Goal: Complete application form

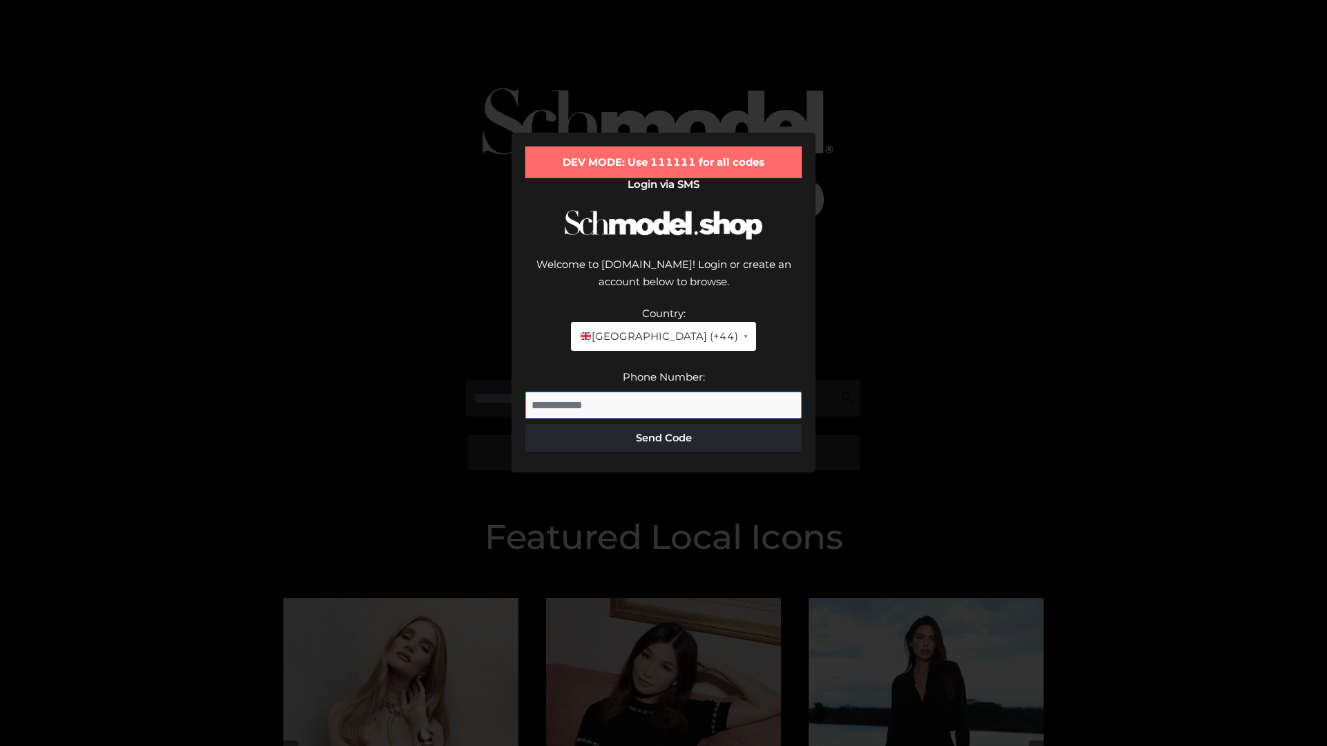
click at [663, 392] on input "Phone Number:" at bounding box center [663, 406] width 276 height 28
type input "**********"
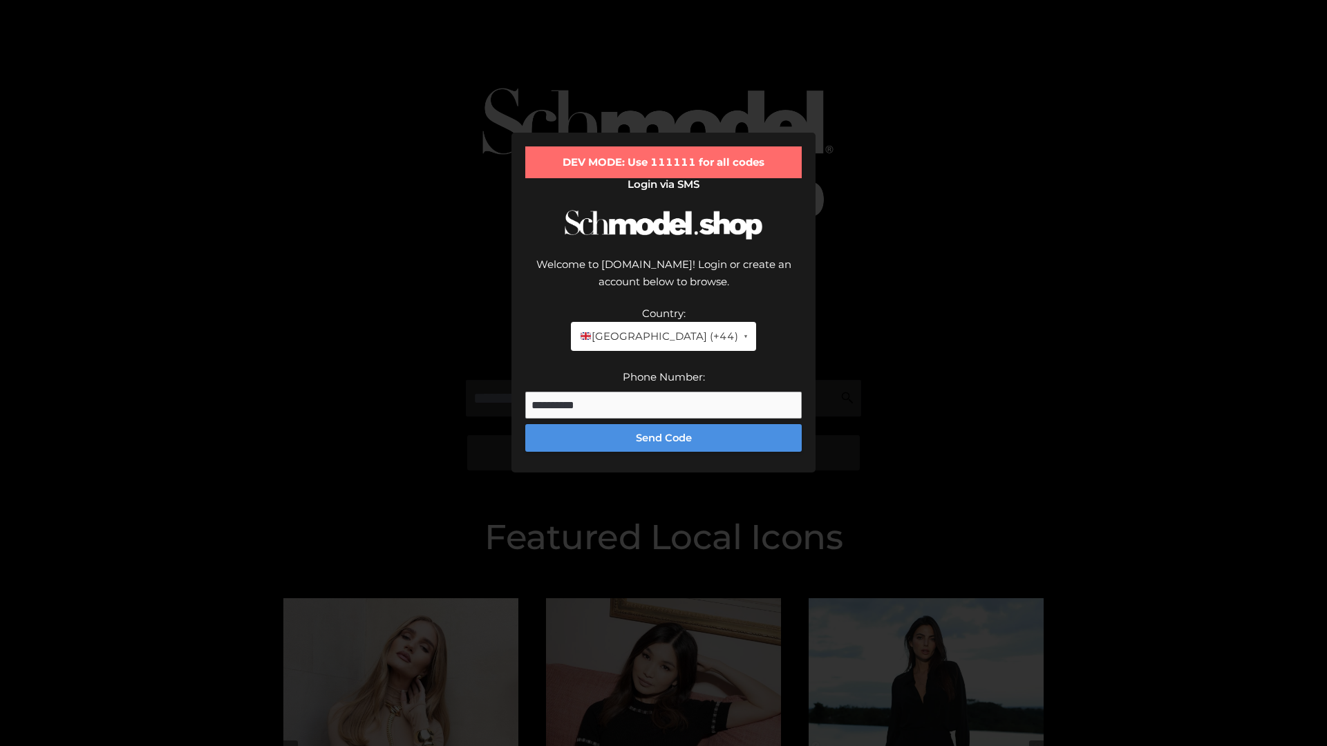
click at [663, 424] on button "Send Code" at bounding box center [663, 438] width 276 height 28
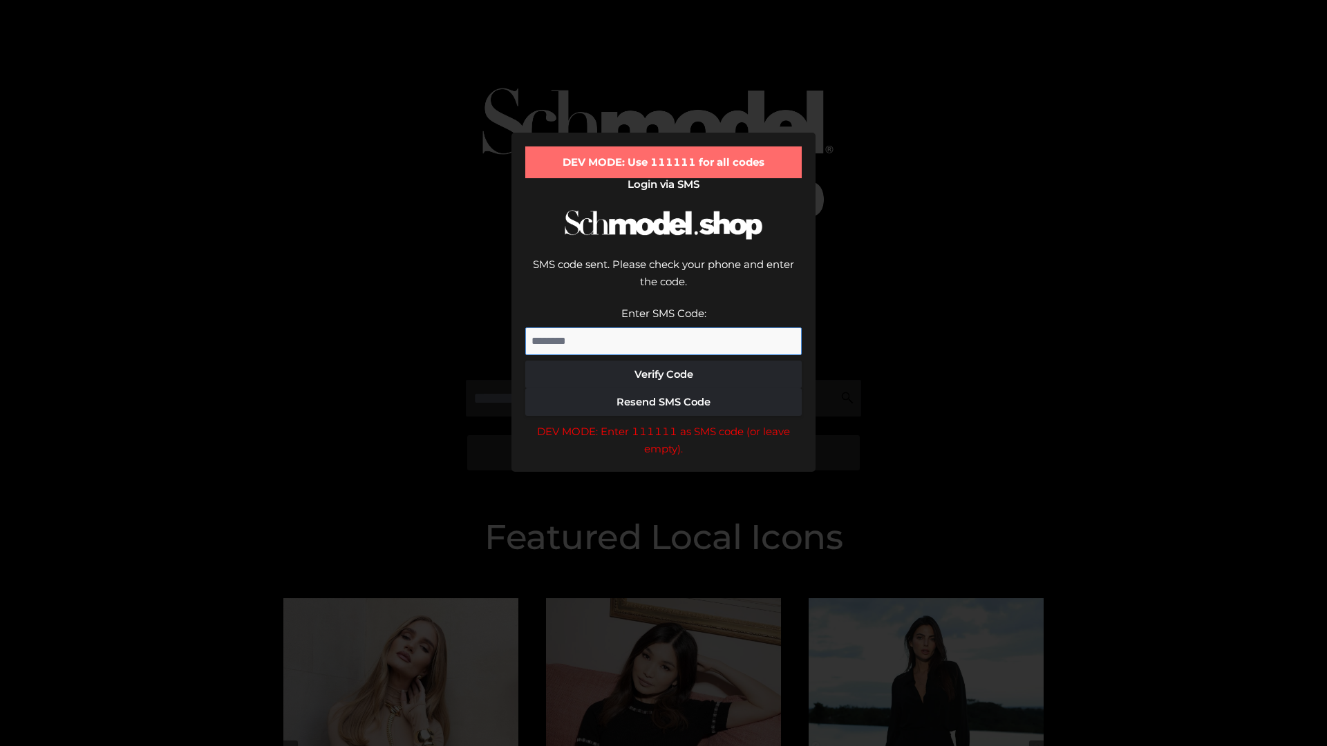
click at [663, 328] on input "Enter SMS Code:" at bounding box center [663, 342] width 276 height 28
type input "******"
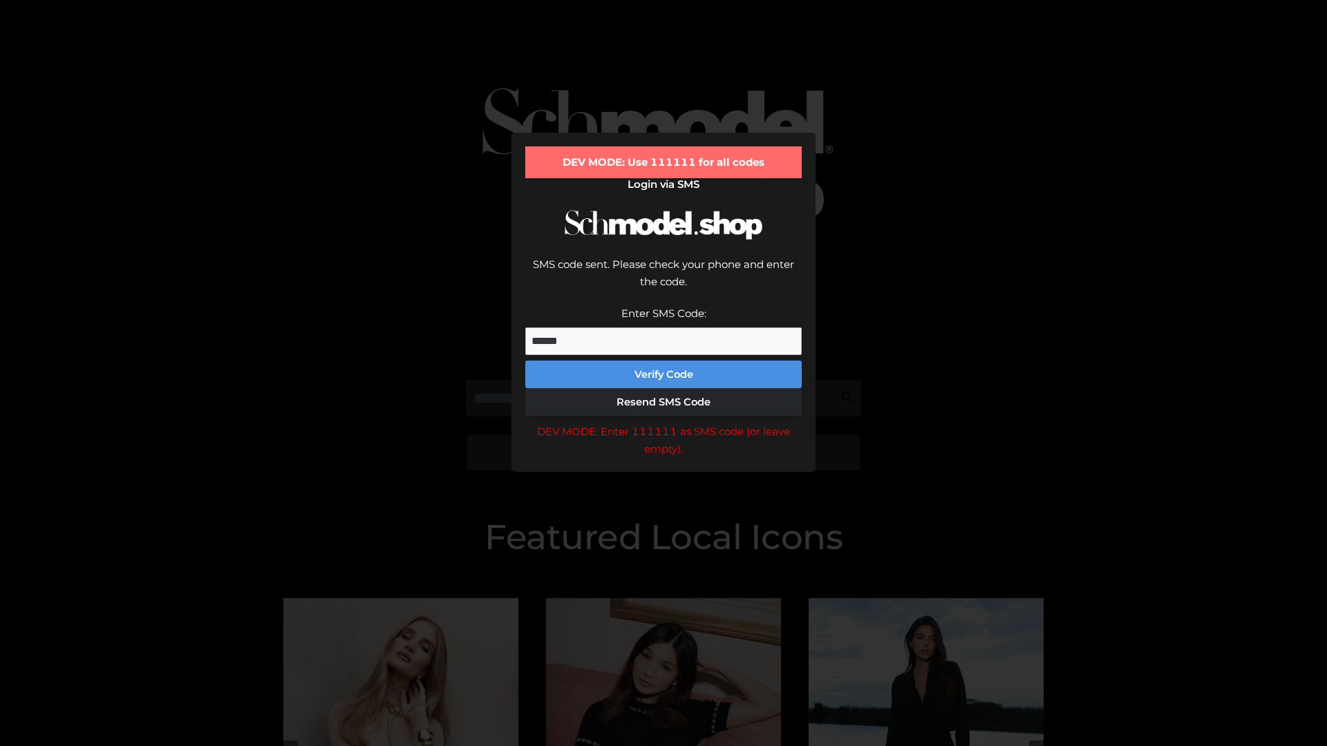
click at [663, 361] on button "Verify Code" at bounding box center [663, 375] width 276 height 28
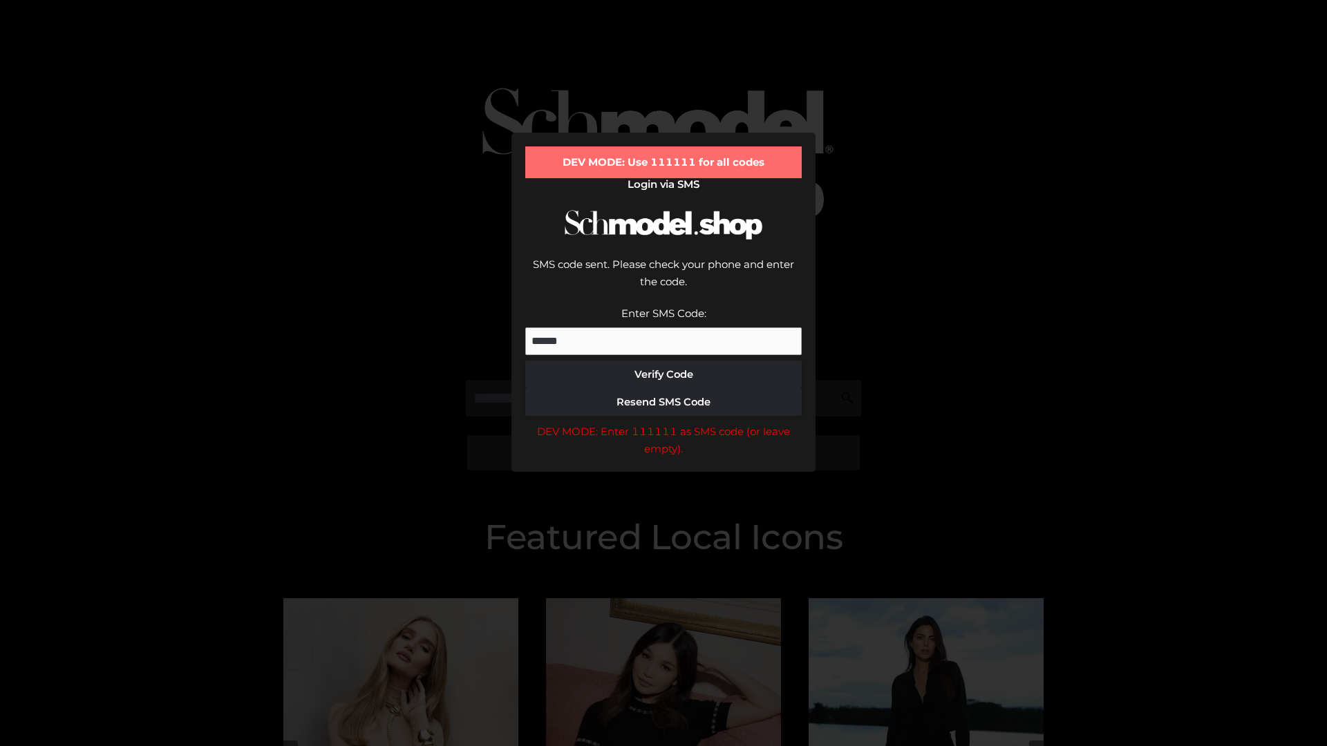
click at [663, 423] on div "DEV MODE: Enter 111111 as SMS code (or leave empty)." at bounding box center [663, 440] width 276 height 35
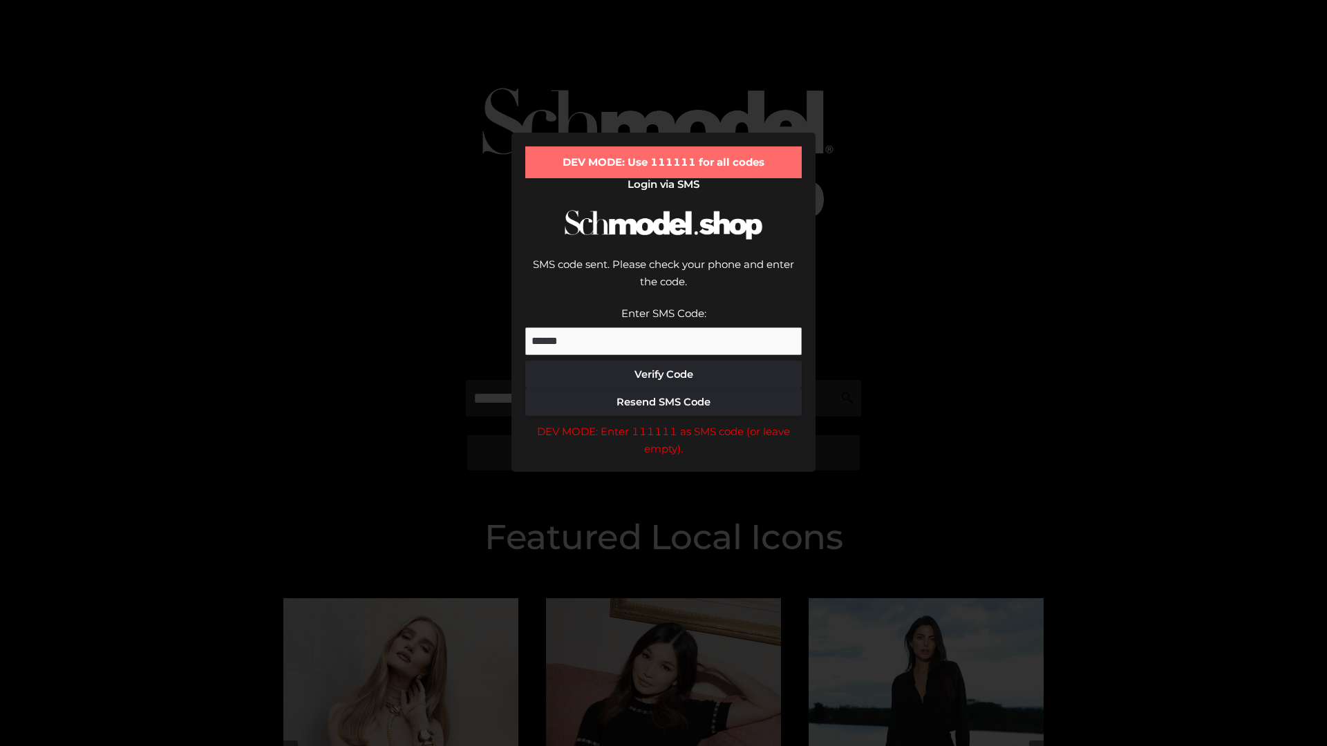
click at [663, 423] on div "DEV MODE: Enter 111111 as SMS code (or leave empty)." at bounding box center [663, 440] width 276 height 35
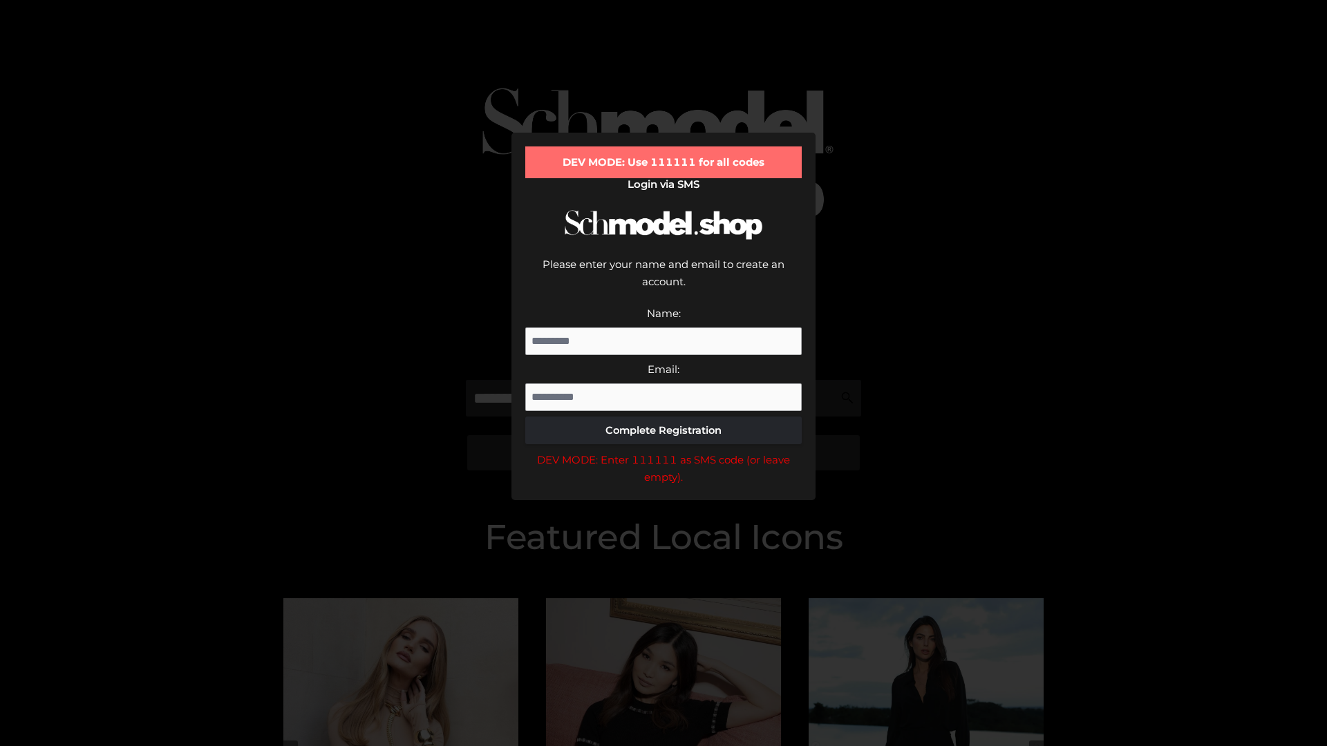
click at [663, 451] on div "DEV MODE: Enter 111111 as SMS code (or leave empty)." at bounding box center [663, 468] width 276 height 35
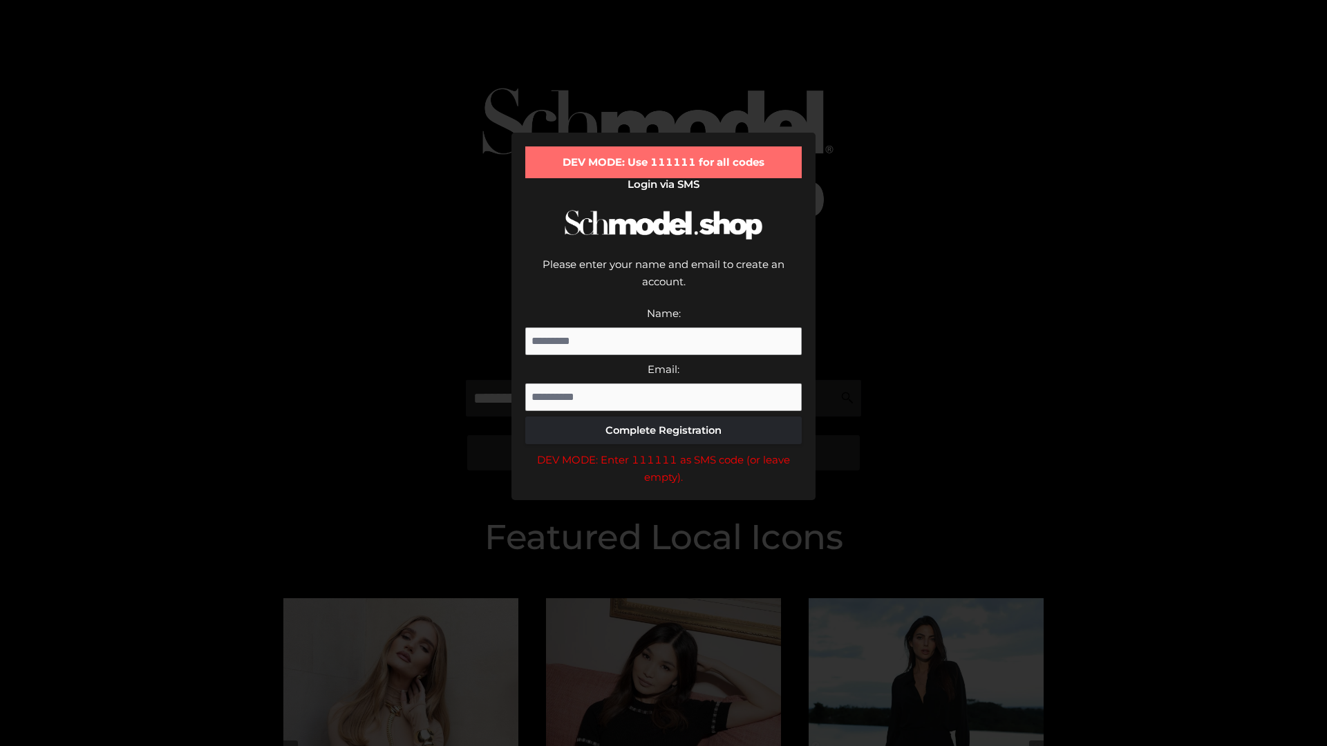
click at [663, 451] on div "DEV MODE: Enter 111111 as SMS code (or leave empty)." at bounding box center [663, 468] width 276 height 35
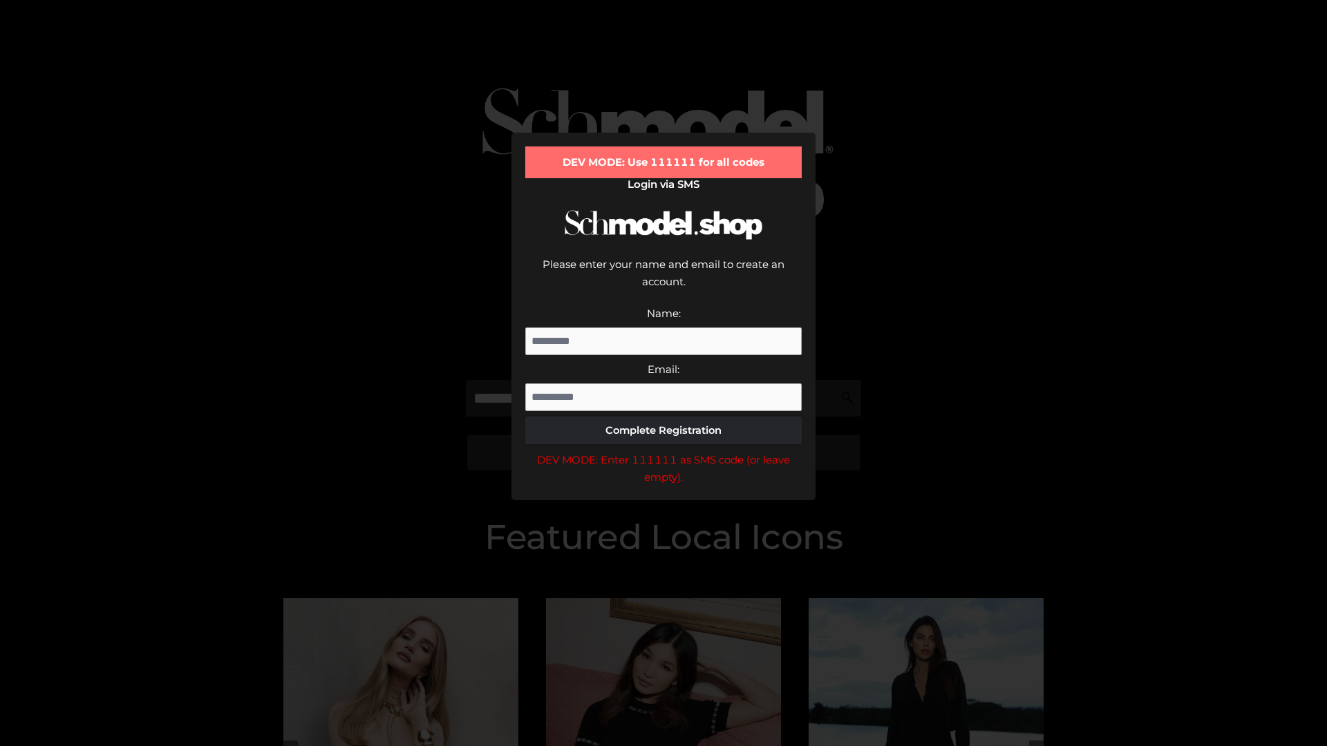
click at [663, 451] on div "DEV MODE: Enter 111111 as SMS code (or leave empty)." at bounding box center [663, 468] width 276 height 35
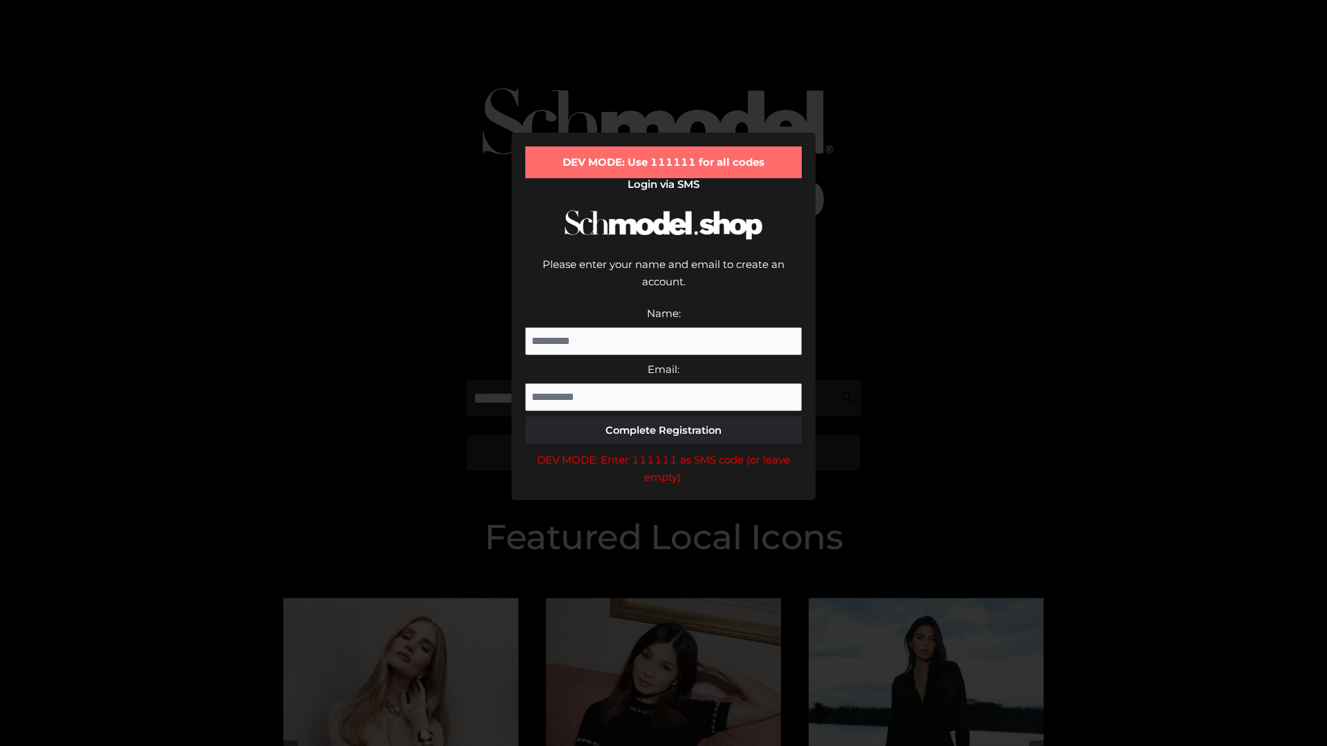
click at [663, 451] on div "DEV MODE: Enter 111111 as SMS code (or leave empty)." at bounding box center [663, 468] width 276 height 35
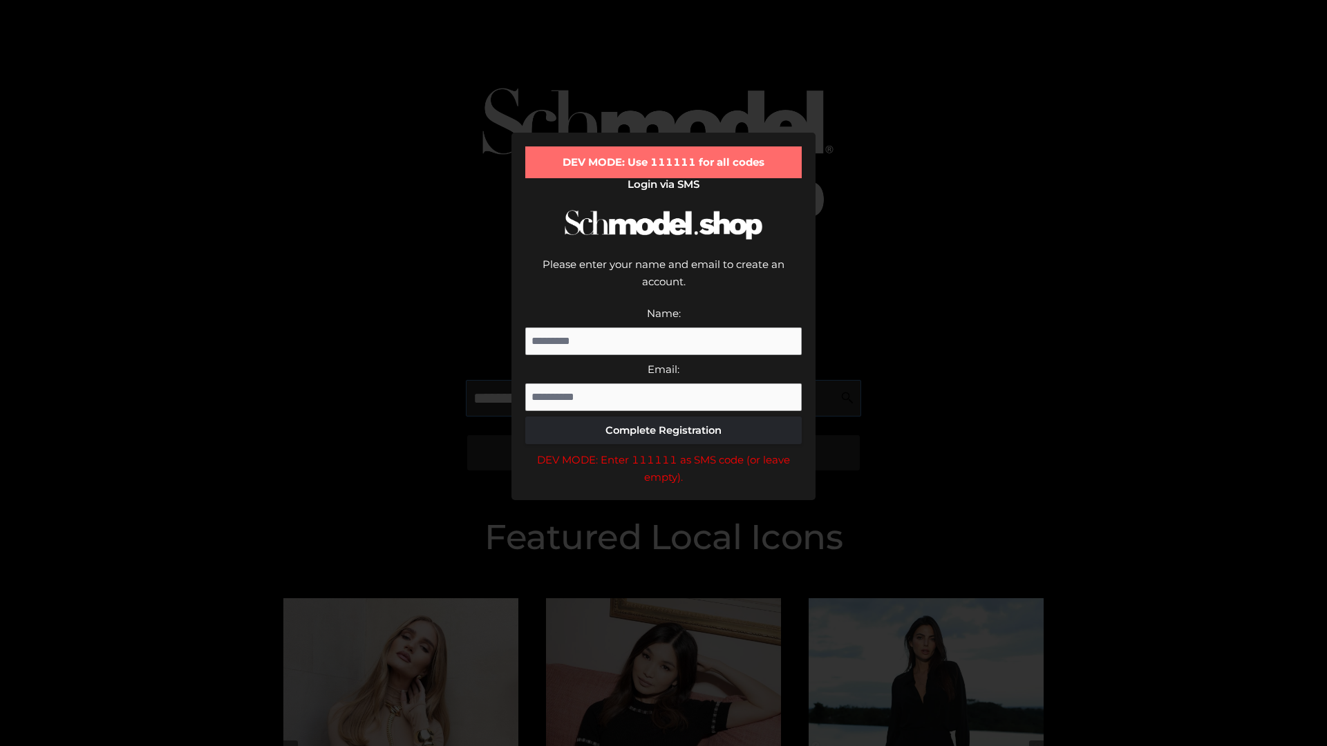
scroll to position [0, 50]
click at [663, 451] on div "DEV MODE: Enter 111111 as SMS code (or leave empty)." at bounding box center [663, 468] width 276 height 35
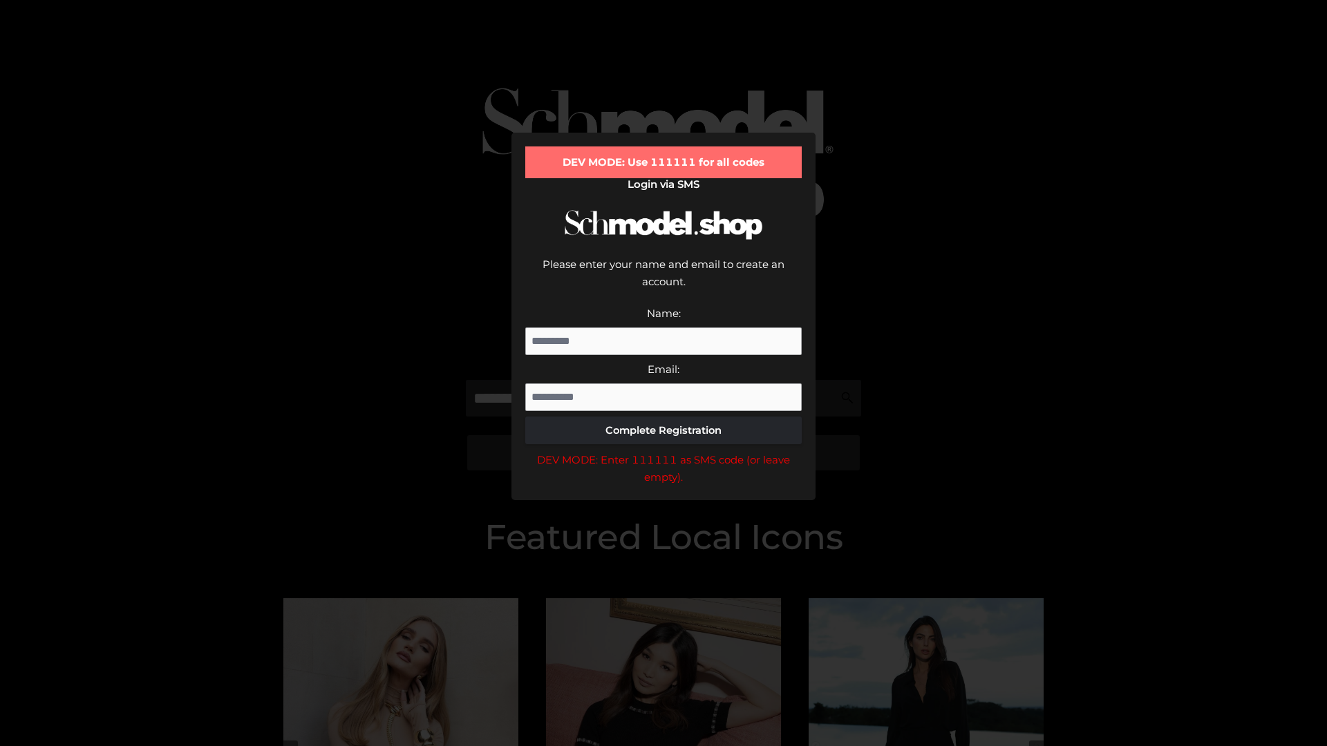
click at [663, 451] on div "DEV MODE: Enter 111111 as SMS code (or leave empty)." at bounding box center [663, 468] width 276 height 35
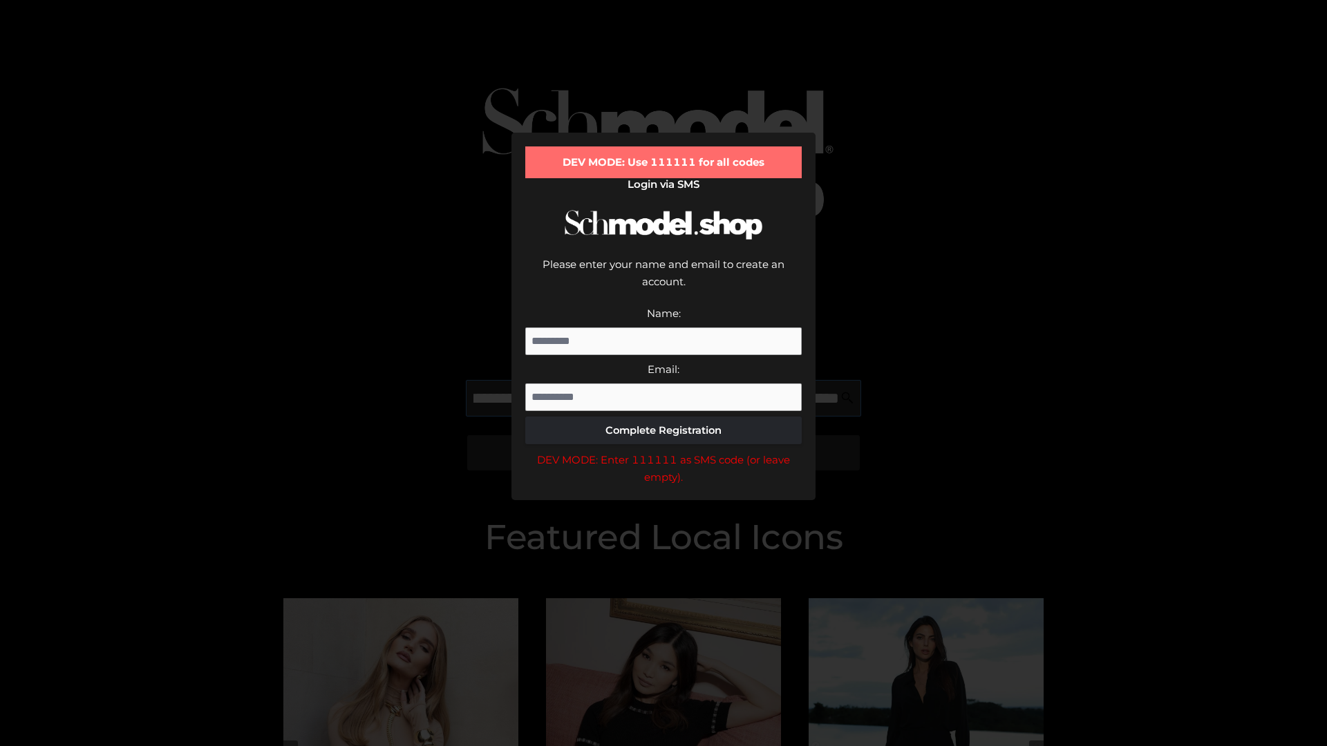
scroll to position [0, 135]
click at [663, 451] on div "DEV MODE: Enter 111111 as SMS code (or leave empty)." at bounding box center [663, 468] width 276 height 35
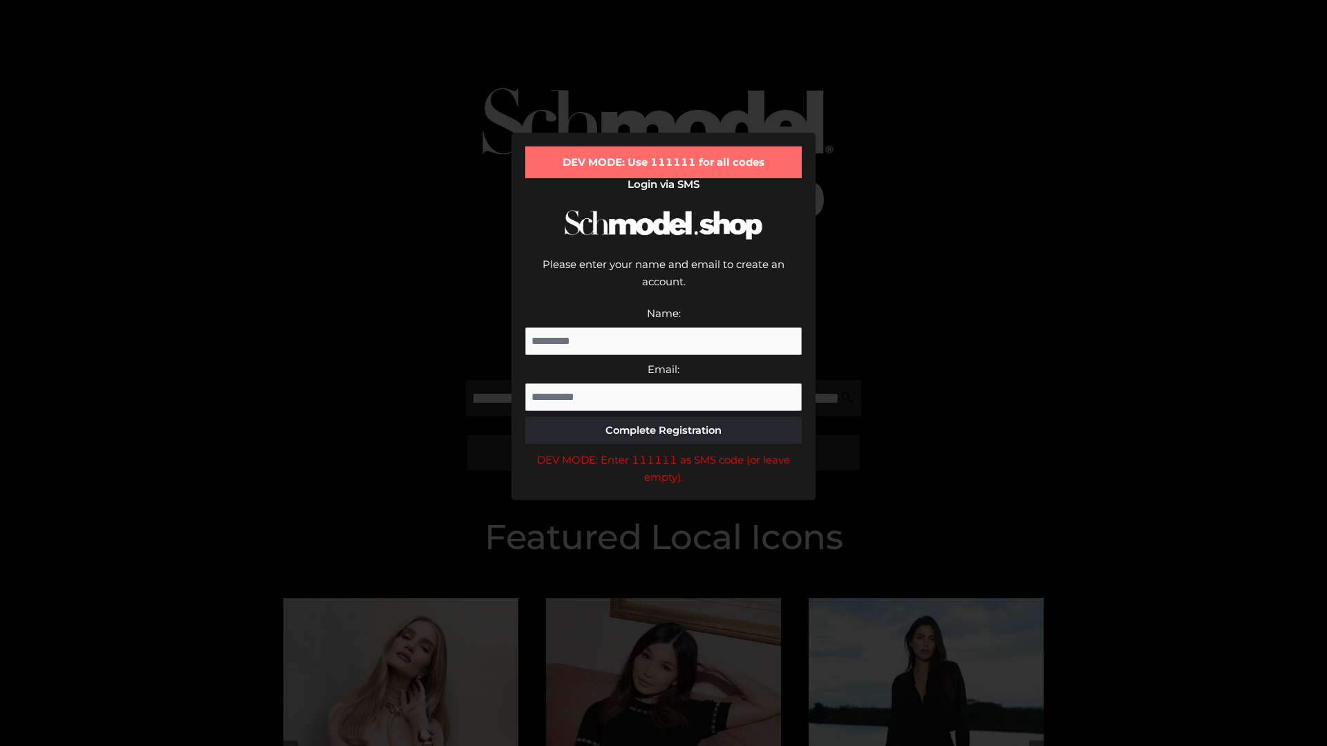
click at [663, 451] on div "DEV MODE: Enter 111111 as SMS code (or leave empty)." at bounding box center [663, 468] width 276 height 35
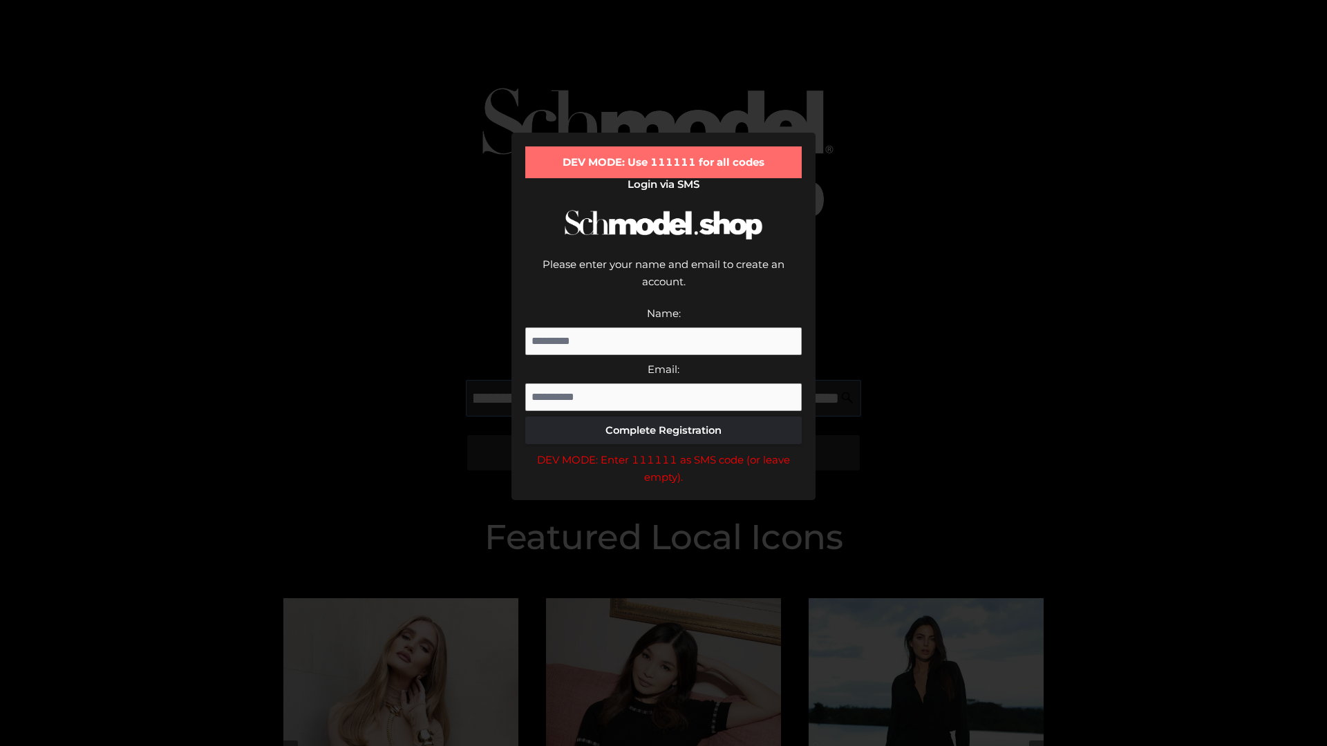
scroll to position [0, 221]
click at [663, 451] on div "DEV MODE: Enter 111111 as SMS code (or leave empty)." at bounding box center [663, 468] width 276 height 35
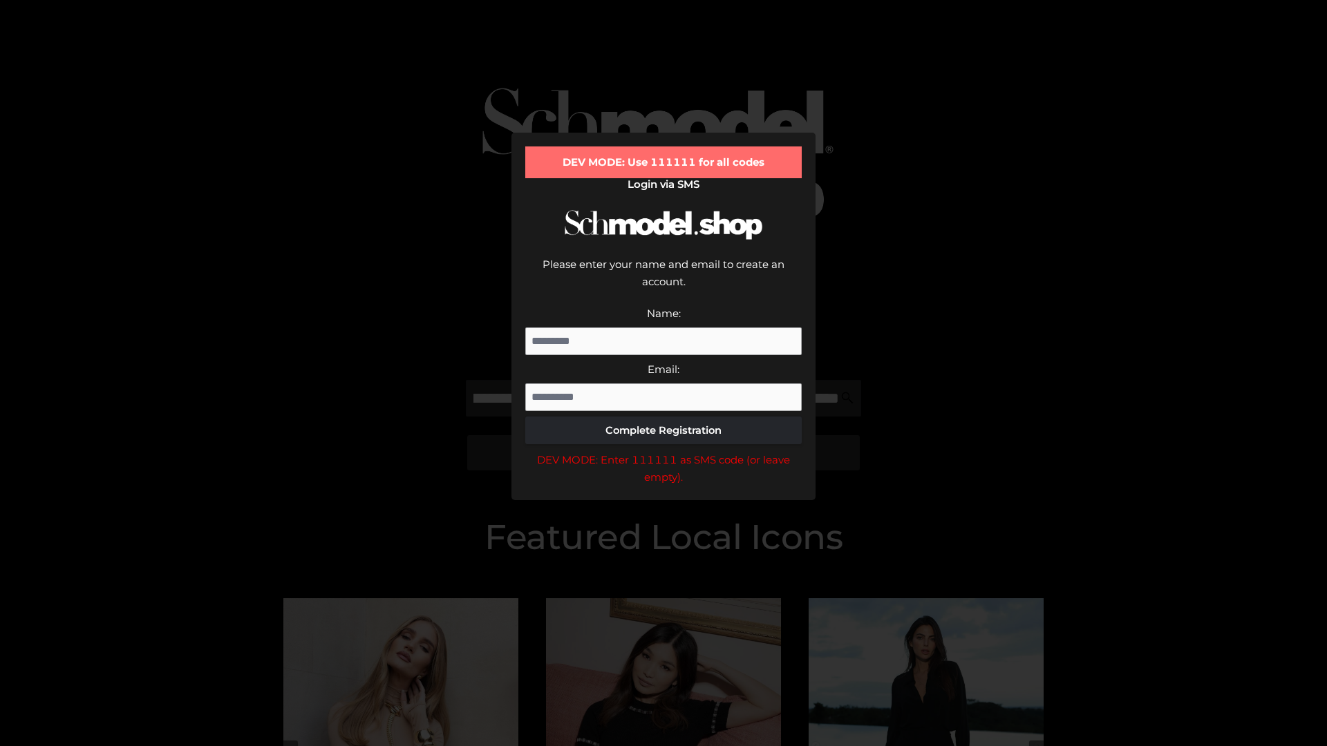
click at [663, 451] on div "DEV MODE: Enter 111111 as SMS code (or leave empty)." at bounding box center [663, 468] width 276 height 35
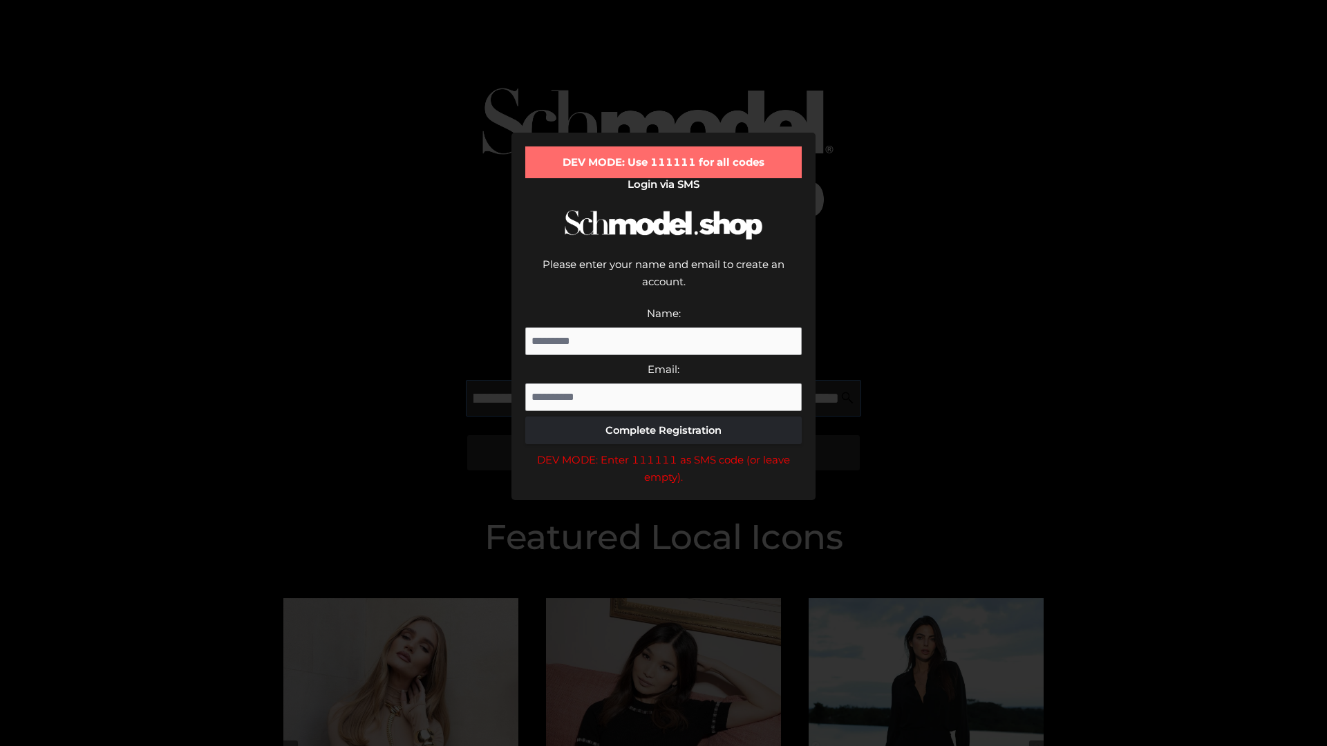
scroll to position [0, 301]
click at [663, 451] on div "DEV MODE: Enter 111111 as SMS code (or leave empty)." at bounding box center [663, 468] width 276 height 35
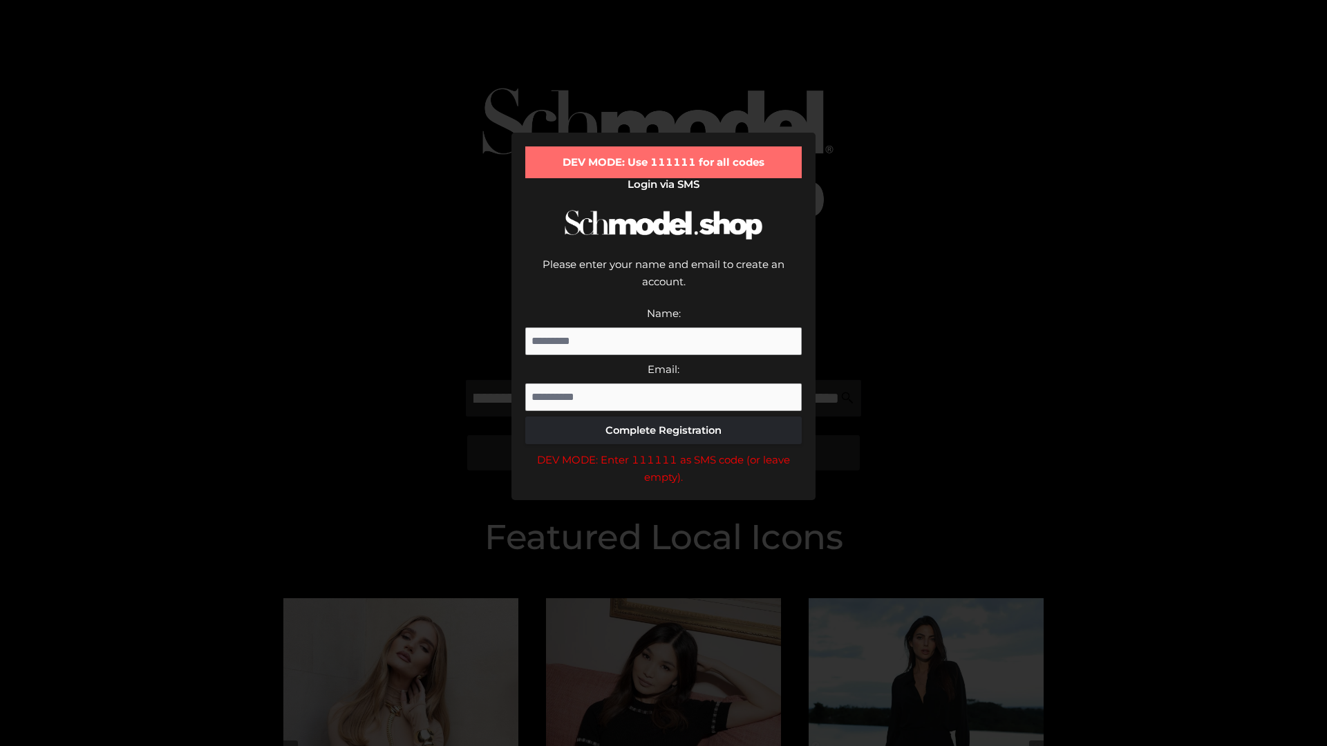
click at [663, 451] on div "DEV MODE: Enter 111111 as SMS code (or leave empty)." at bounding box center [663, 468] width 276 height 35
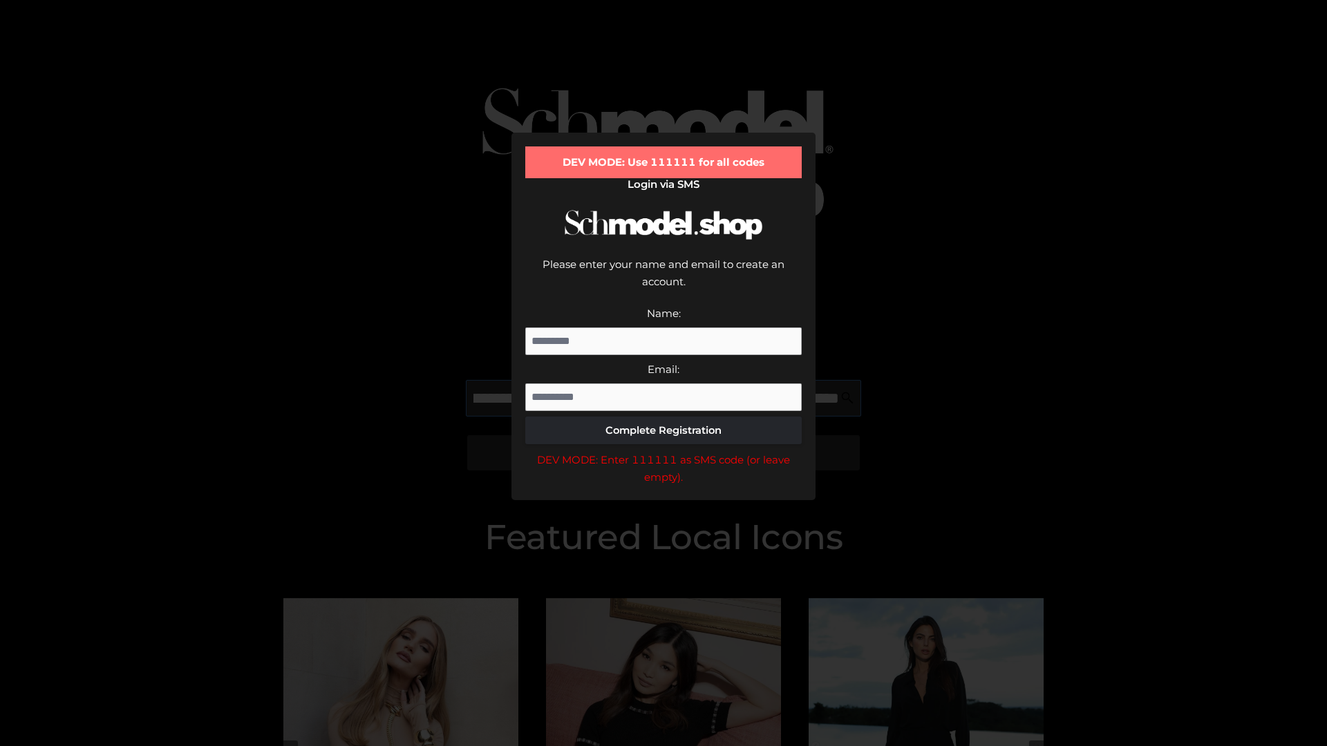
scroll to position [0, 385]
click at [663, 451] on div "DEV MODE: Enter 111111 as SMS code (or leave empty)." at bounding box center [663, 468] width 276 height 35
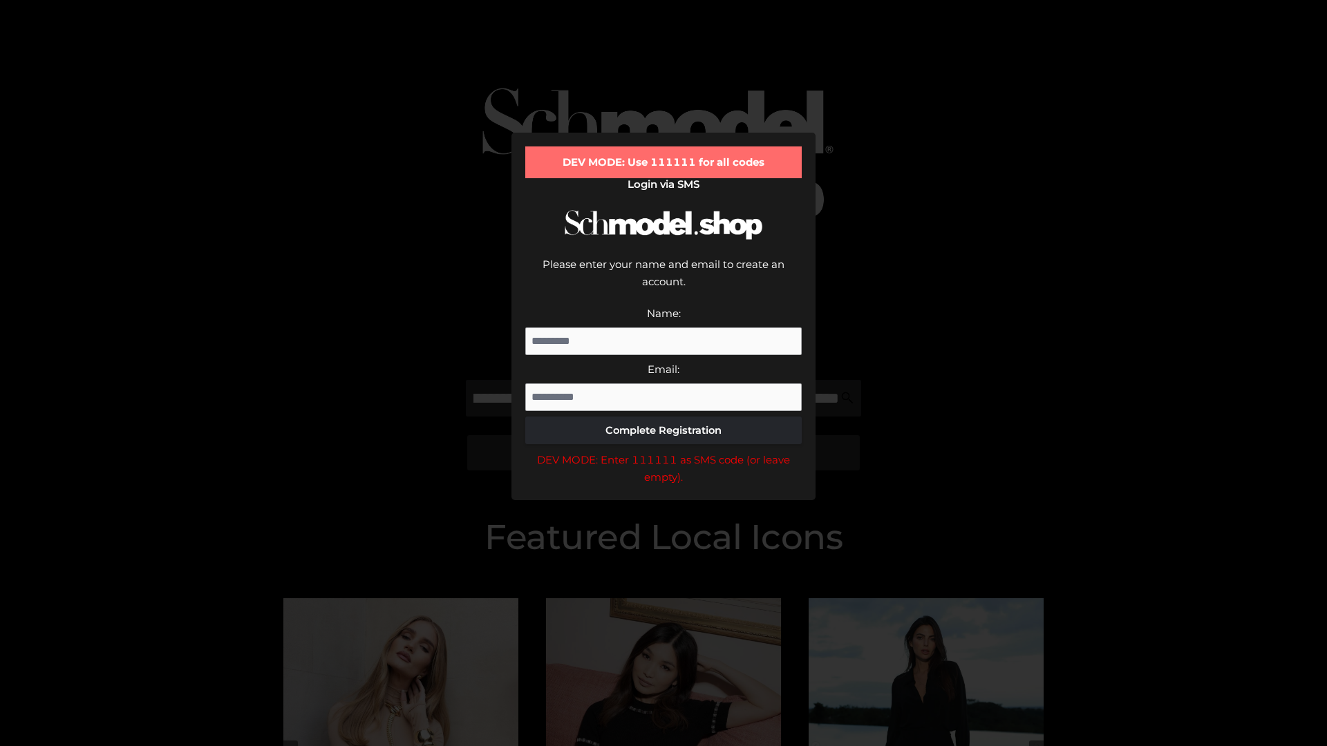
click at [663, 451] on div "DEV MODE: Enter 111111 as SMS code (or leave empty)." at bounding box center [663, 468] width 276 height 35
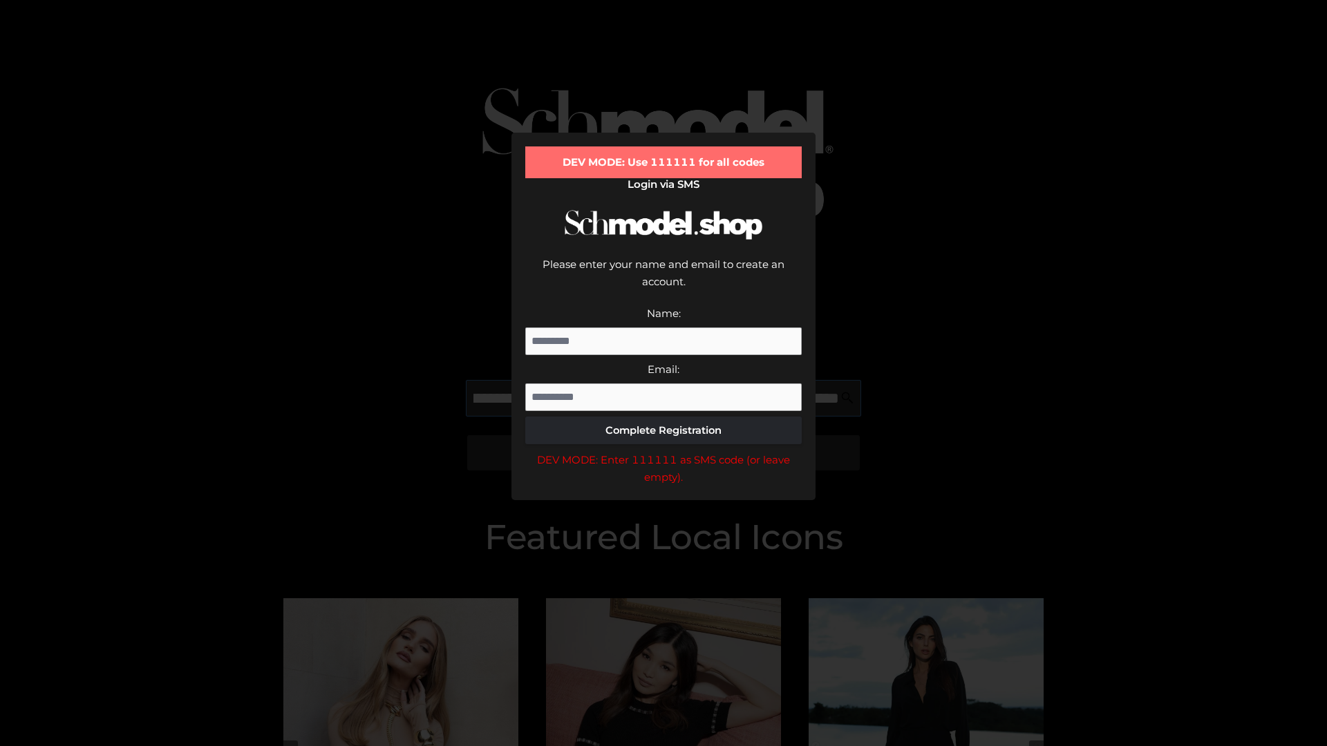
scroll to position [0, 471]
click at [663, 451] on div "DEV MODE: Enter 111111 as SMS code (or leave empty)." at bounding box center [663, 468] width 276 height 35
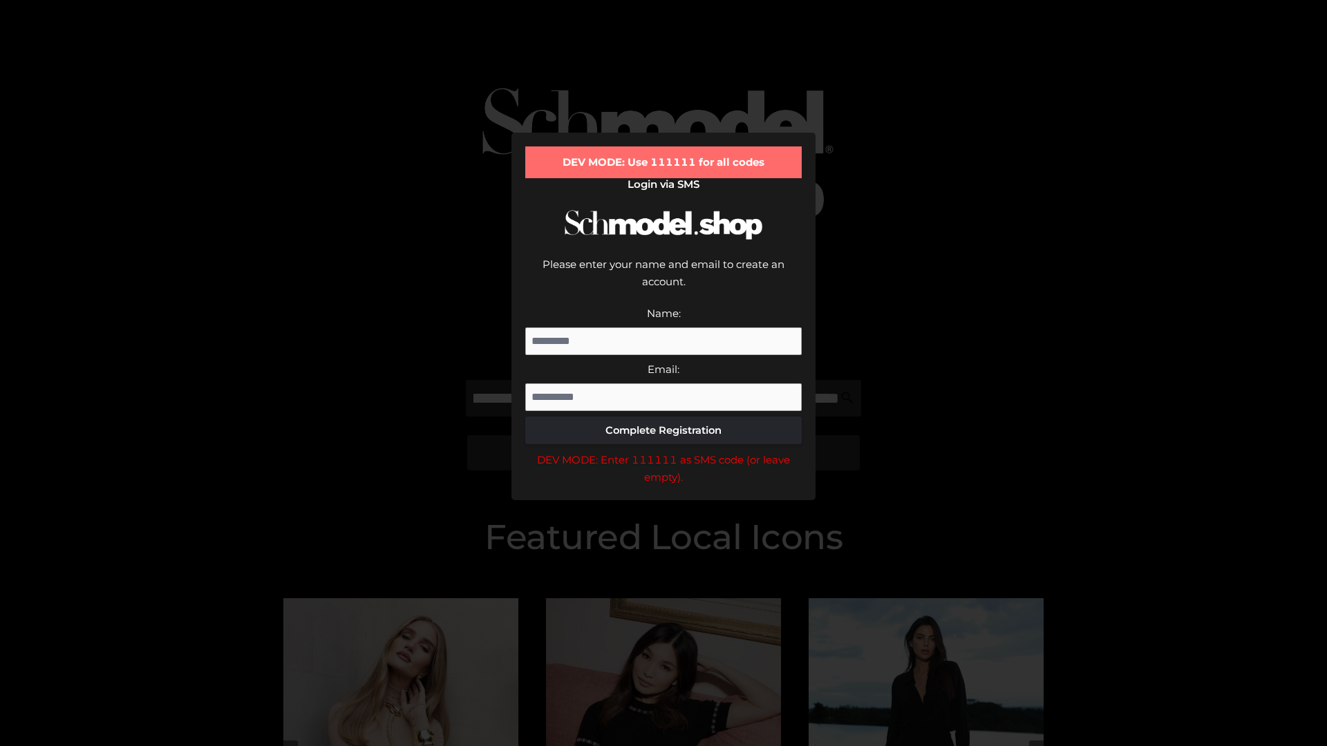
click at [663, 451] on div "DEV MODE: Enter 111111 as SMS code (or leave empty)." at bounding box center [663, 468] width 276 height 35
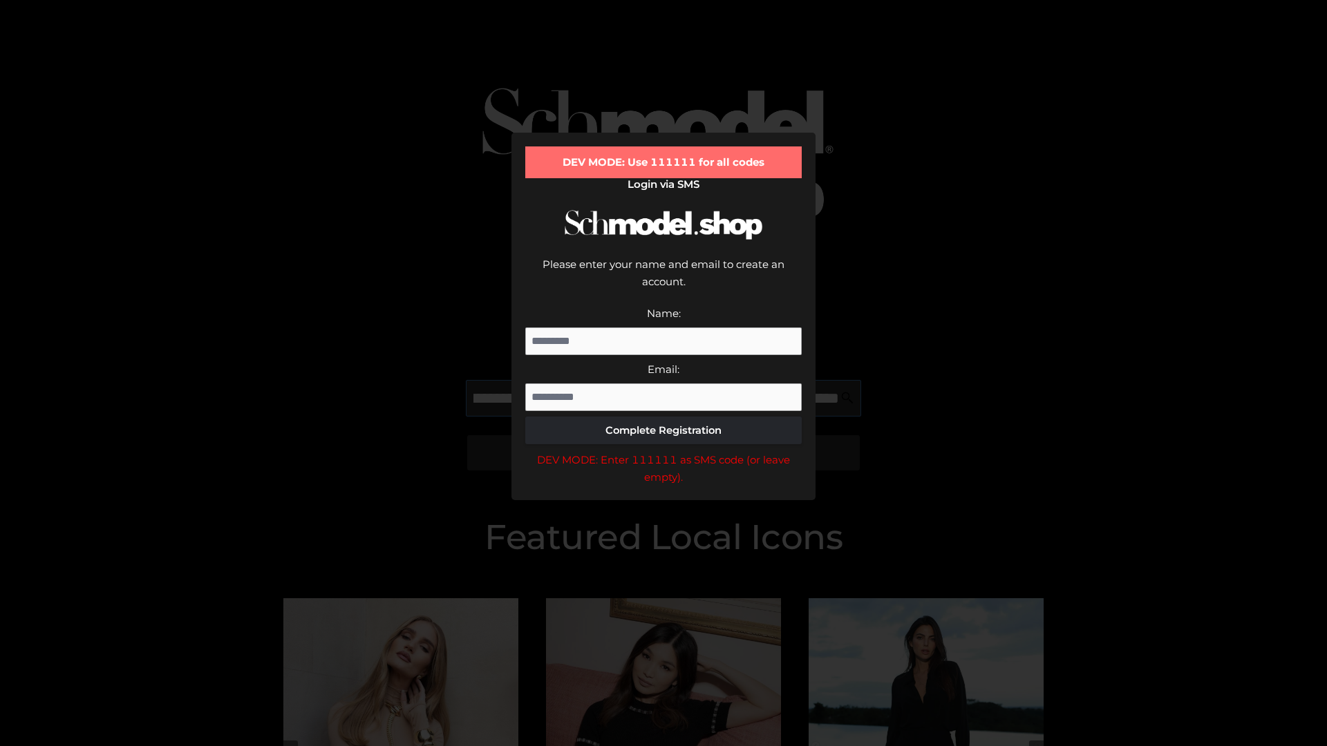
scroll to position [0, 551]
click at [663, 451] on div "DEV MODE: Enter 111111 as SMS code (or leave empty)." at bounding box center [663, 468] width 276 height 35
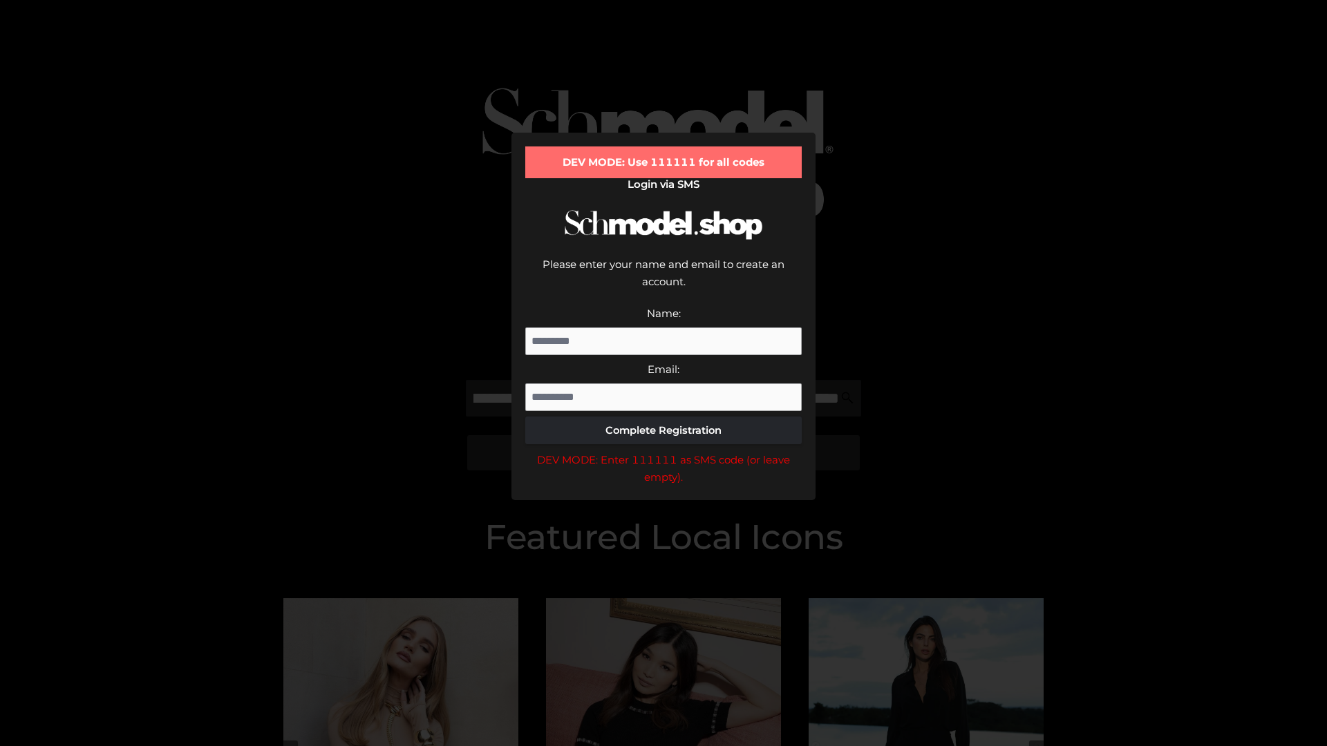
click at [663, 451] on div "DEV MODE: Enter 111111 as SMS code (or leave empty)." at bounding box center [663, 468] width 276 height 35
type input "**********"
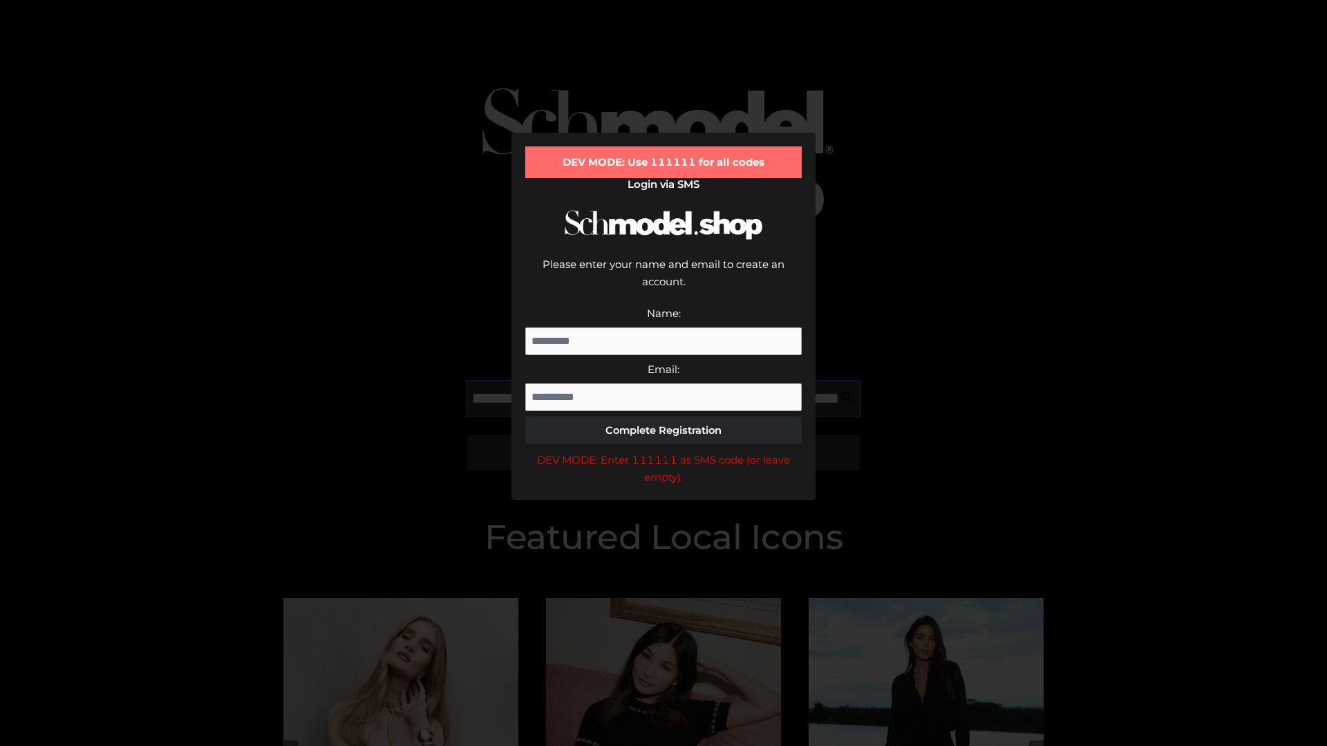
scroll to position [0, 621]
